Goal: Information Seeking & Learning: Learn about a topic

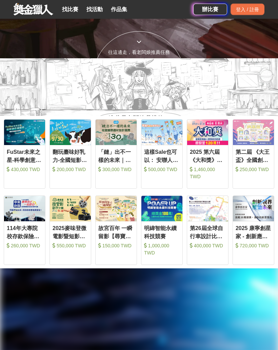
scroll to position [292, 0]
click at [121, 10] on link "作品集" at bounding box center [119, 9] width 22 height 9
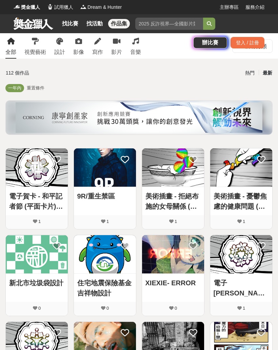
click at [102, 44] on div "找比賽 找活動 作品集 [PERSON_NAME]賽事 金門高粱 德國雙人 徵稿 特別獎項 國民美術鑑賞能力 辦比賽 登入 / 註冊" at bounding box center [139, 33] width 278 height 38
click at [98, 44] on div "找比賽 找活動 作品集 [PERSON_NAME]賽事 金門高粱 德國雙人 徵稿 特別獎項 國民美術鑑賞能力 辦比賽 登入 / 註冊" at bounding box center [139, 33] width 278 height 38
click at [96, 46] on div "找比賽 找活動 作品集 [PERSON_NAME]賽事 金門高粱 德國雙人 徵稿 特別獎項 國民美術鑑賞能力 辦比賽 登入 / 註冊" at bounding box center [139, 33] width 278 height 38
click at [97, 44] on div "找比賽 找活動 作品集 [PERSON_NAME]賽事 金門高粱 德國雙人 徵稿 特別獎項 國民美術鑑賞能力 辦比賽 登入 / 註冊" at bounding box center [139, 33] width 278 height 38
click at [90, 41] on div "找比賽 找活動 作品集 [PERSON_NAME]賽事 金門高粱 德國雙人 徵稿 特別獎項 國民美術鑑賞能力 辦比賽 登入 / 註冊" at bounding box center [139, 33] width 278 height 38
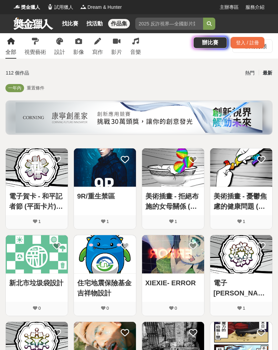
click at [97, 40] on div "找比賽 找活動 作品集 [PERSON_NAME]賽事 金門高粱 德國雙人 徵稿 特別獎項 國民美術鑑賞能力 辦比賽 登入 / 註冊" at bounding box center [139, 33] width 278 height 38
click at [98, 42] on div "找比賽 找活動 作品集 [PERSON_NAME]賽事 金門高粱 德國雙人 徵稿 特別獎項 國民美術鑑賞能力 辦比賽 登入 / 註冊" at bounding box center [139, 33] width 278 height 38
click at [34, 46] on div "找比賽 找活動 作品集 [PERSON_NAME]賽事 金門高粱 德國雙人 徵稿 特別獎項 國民美術鑑賞能力 辦比賽 登入 / 註冊" at bounding box center [139, 33] width 278 height 38
click at [148, 22] on input "search" at bounding box center [169, 24] width 68 height 12
click at [209, 24] on button "submit" at bounding box center [209, 24] width 12 height 12
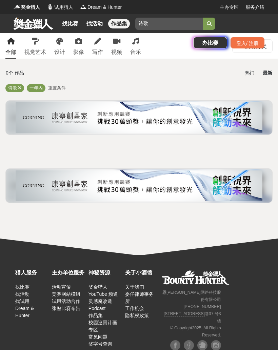
click at [153, 25] on input "诗歌" at bounding box center [169, 24] width 68 height 12
type input "诗"
paste input "詩歌"
type input "詩"
click at [209, 24] on button "submit" at bounding box center [209, 24] width 12 height 12
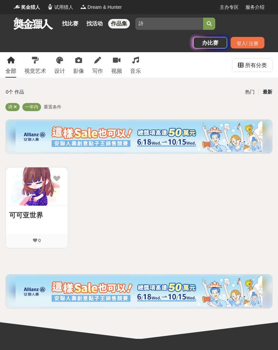
click at [45, 185] on img at bounding box center [37, 186] width 62 height 38
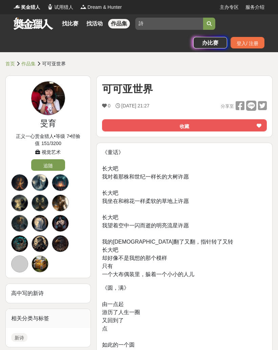
click at [16, 4] on img at bounding box center [17, 6] width 7 height 7
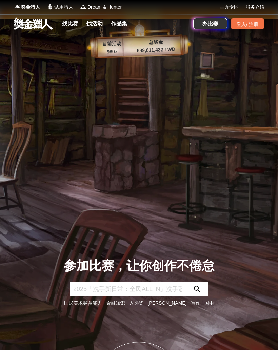
scroll to position [1, 0]
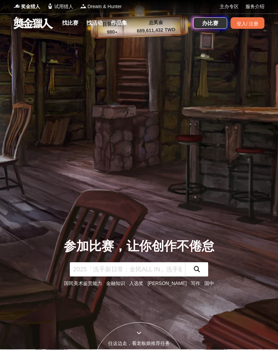
click at [69, 16] on div "找比赛 找活动 作品集" at bounding box center [95, 23] width 73 height 19
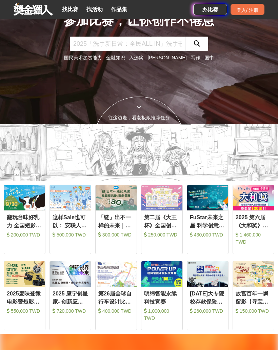
scroll to position [232, 0]
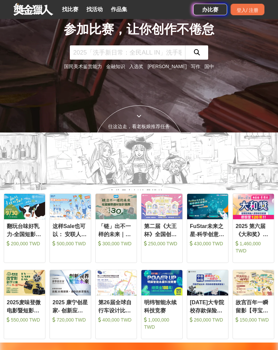
click at [158, 60] on input "text" at bounding box center [127, 52] width 115 height 14
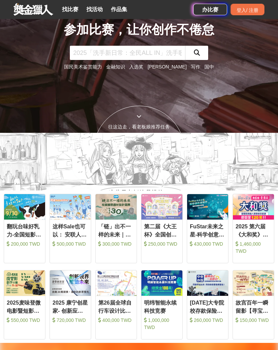
click at [150, 60] on input "text" at bounding box center [127, 53] width 115 height 14
paste input "詩歌"
type input "詩"
click at [195, 60] on button "submit" at bounding box center [196, 53] width 23 height 14
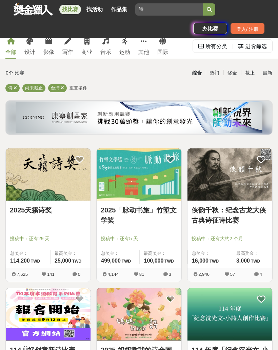
click at [61, 88] on icon at bounding box center [62, 88] width 3 height 4
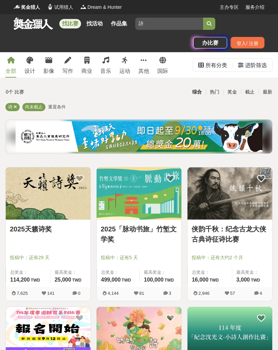
click at [210, 23] on icon "submit" at bounding box center [209, 23] width 5 height 5
